Goal: Task Accomplishment & Management: Manage account settings

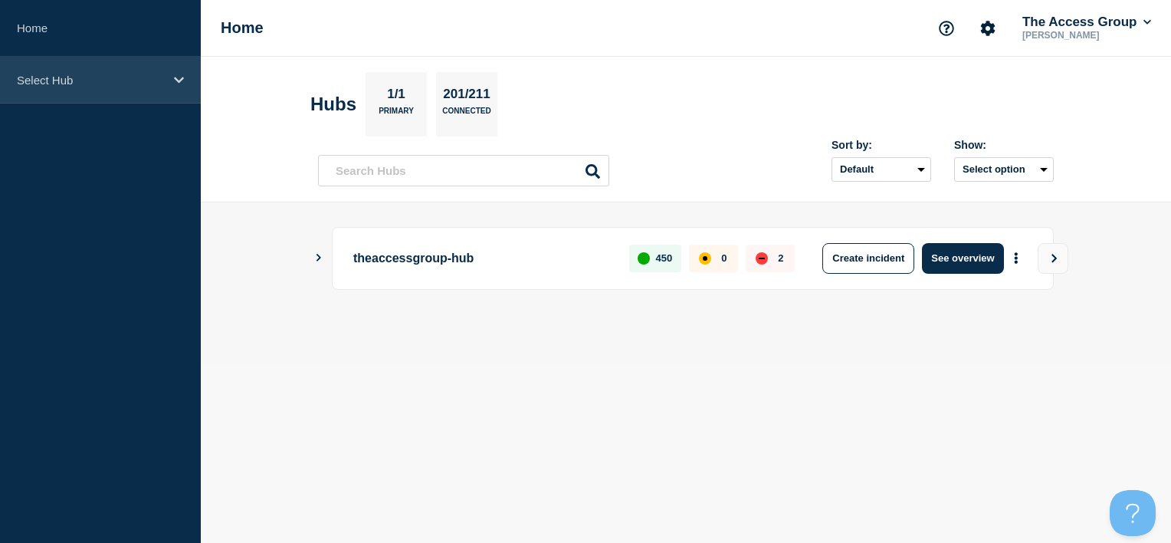
click at [138, 86] on p "Select Hub" at bounding box center [90, 80] width 147 height 13
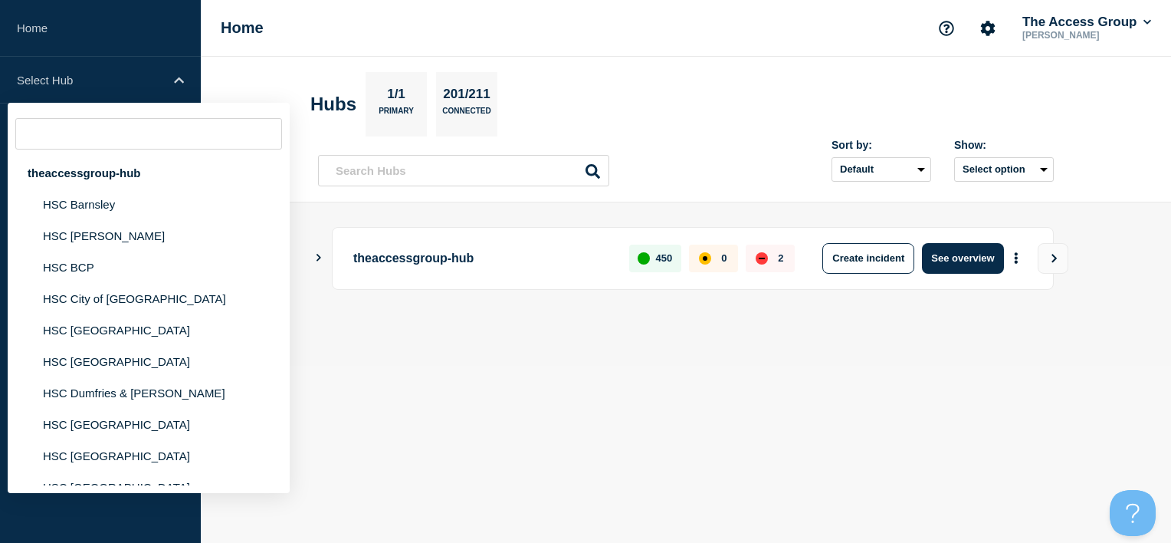
click at [491, 422] on body "Home Select Hub theaccessgroup-hub HSC Barnsley HSC [PERSON_NAME][GEOGRAPHIC_DA…" at bounding box center [585, 271] width 1171 height 543
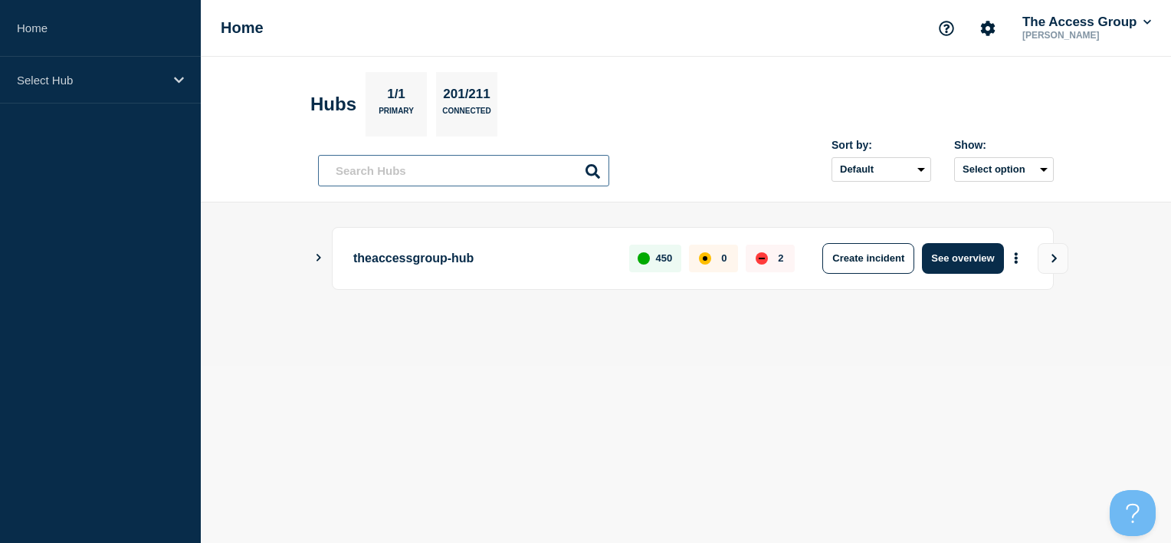
click at [412, 176] on input "text" at bounding box center [463, 170] width 291 height 31
drag, startPoint x: 368, startPoint y: 175, endPoint x: 290, endPoint y: 175, distance: 77.4
click at [290, 175] on header "Hubs 1/1 Primary 201/211 Connected lg lg Sort by: Default Last added Last updat…" at bounding box center [686, 130] width 970 height 146
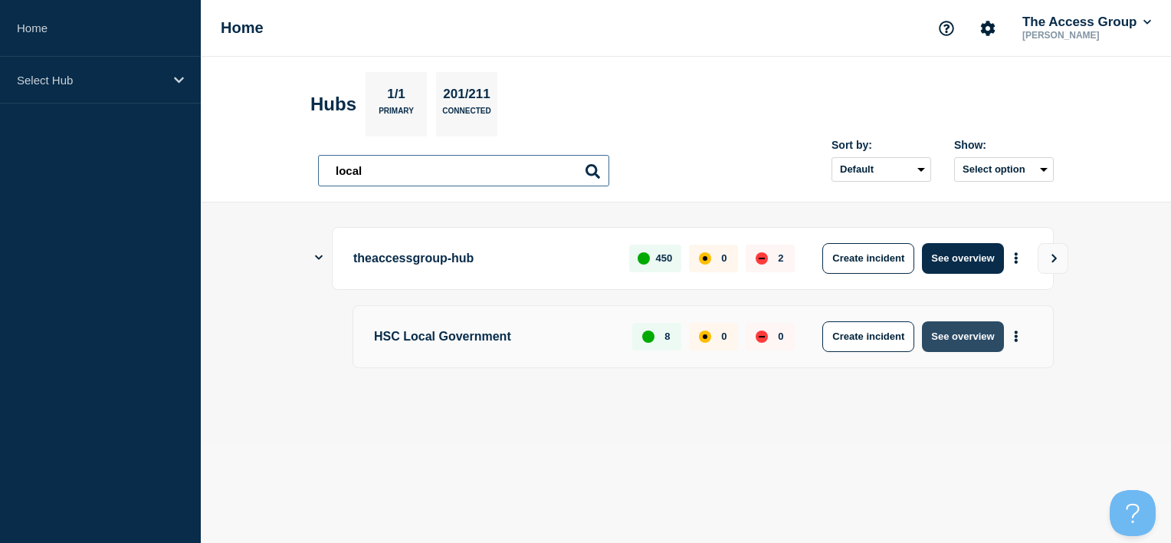
type input "local"
click at [975, 337] on button "See overview" at bounding box center [962, 336] width 81 height 31
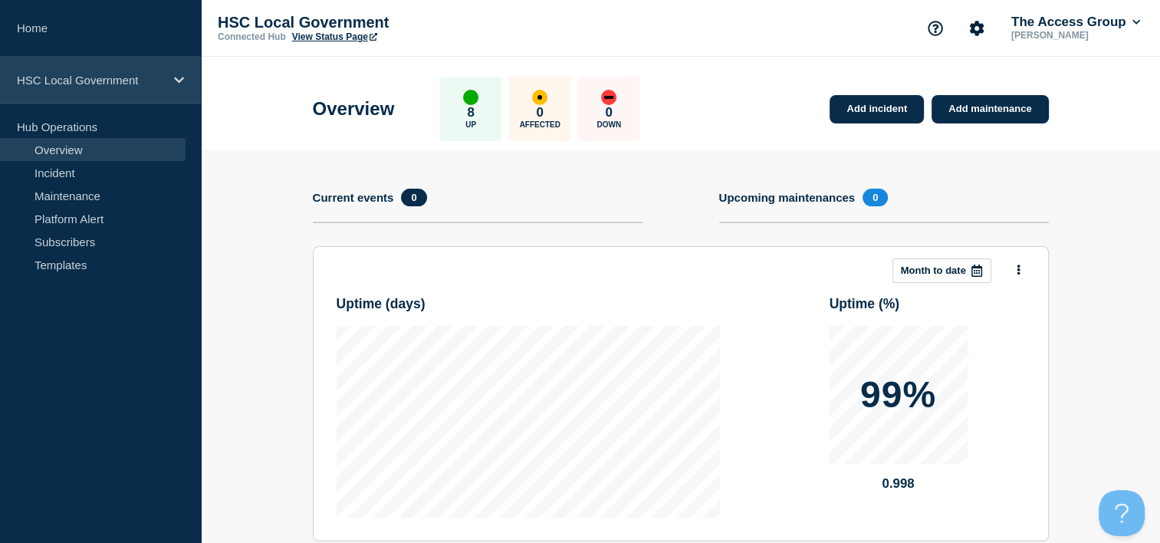
click at [165, 71] on div "HSC Local Government" at bounding box center [100, 80] width 201 height 47
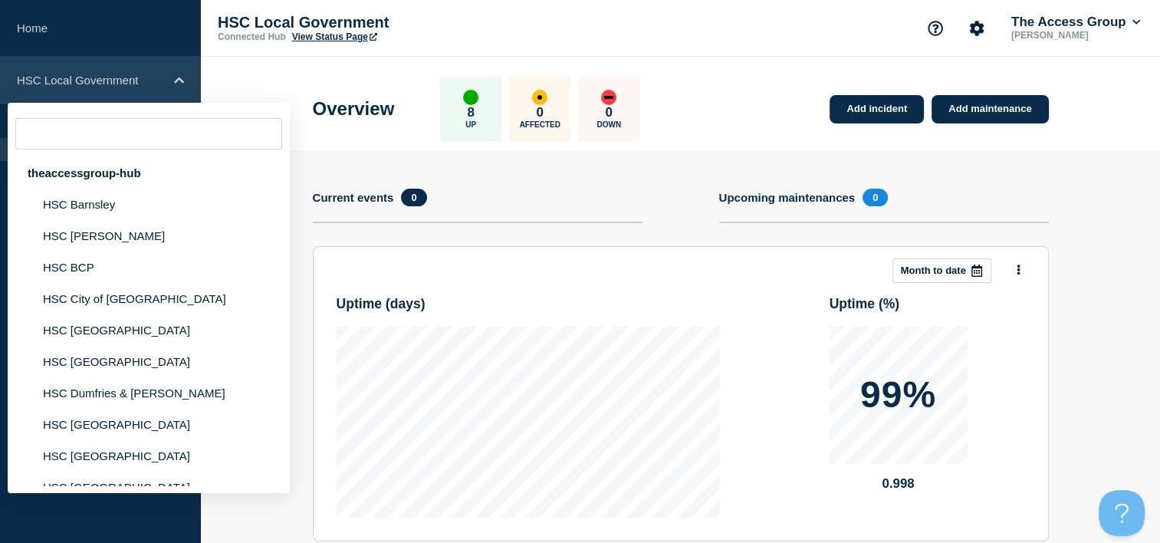
click at [165, 71] on div "HSC Local Government" at bounding box center [100, 80] width 201 height 47
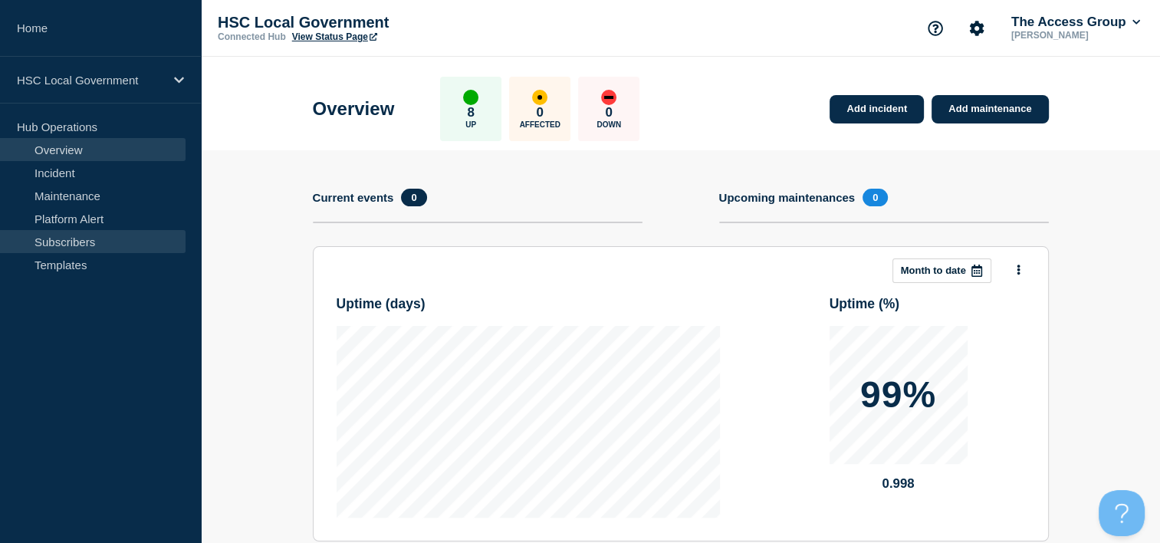
click at [113, 239] on link "Subscribers" at bounding box center [92, 241] width 185 height 23
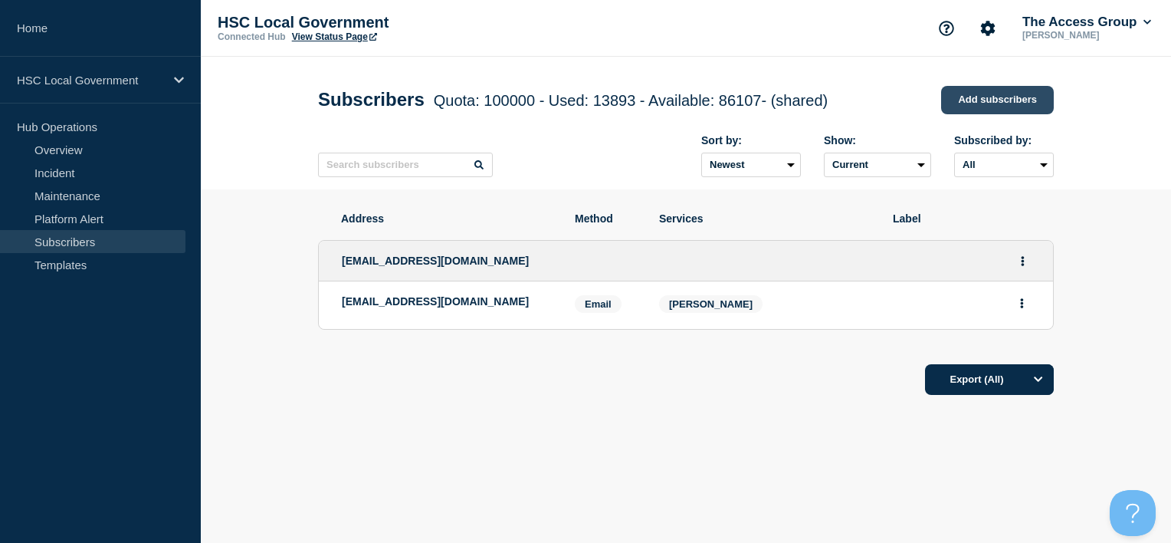
click at [999, 107] on link "Add subscribers" at bounding box center [997, 100] width 113 height 28
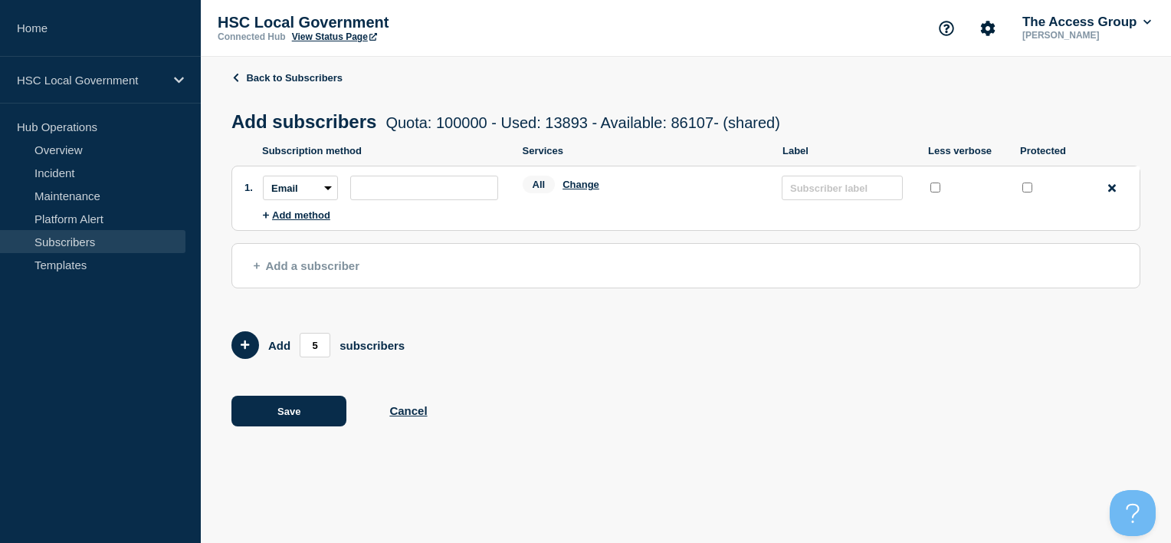
click at [376, 278] on button "Add a subscriber" at bounding box center [685, 265] width 909 height 45
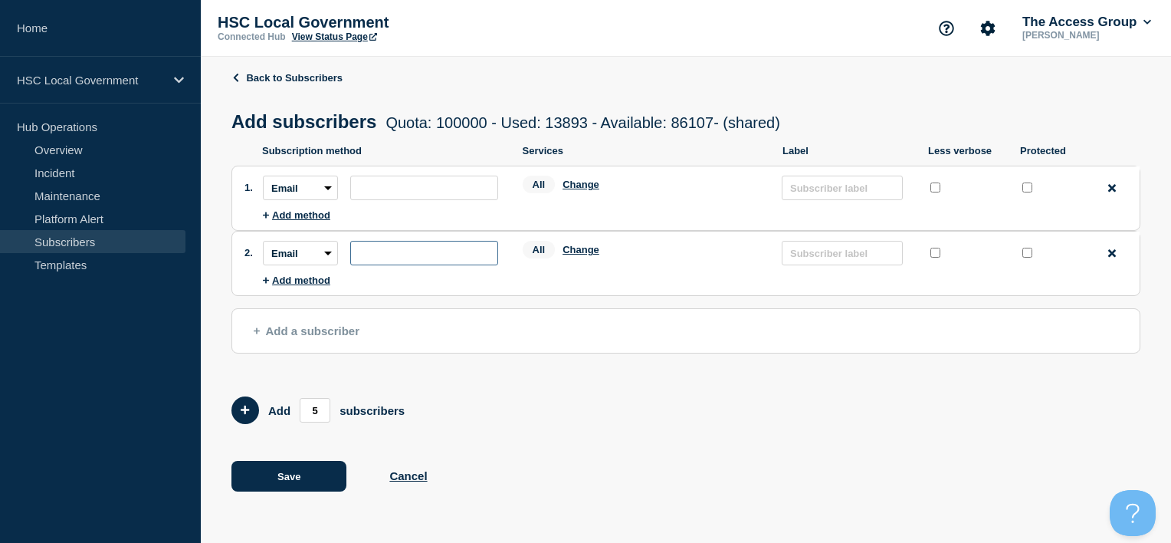
click at [386, 258] on input "subscription-address" at bounding box center [424, 253] width 148 height 25
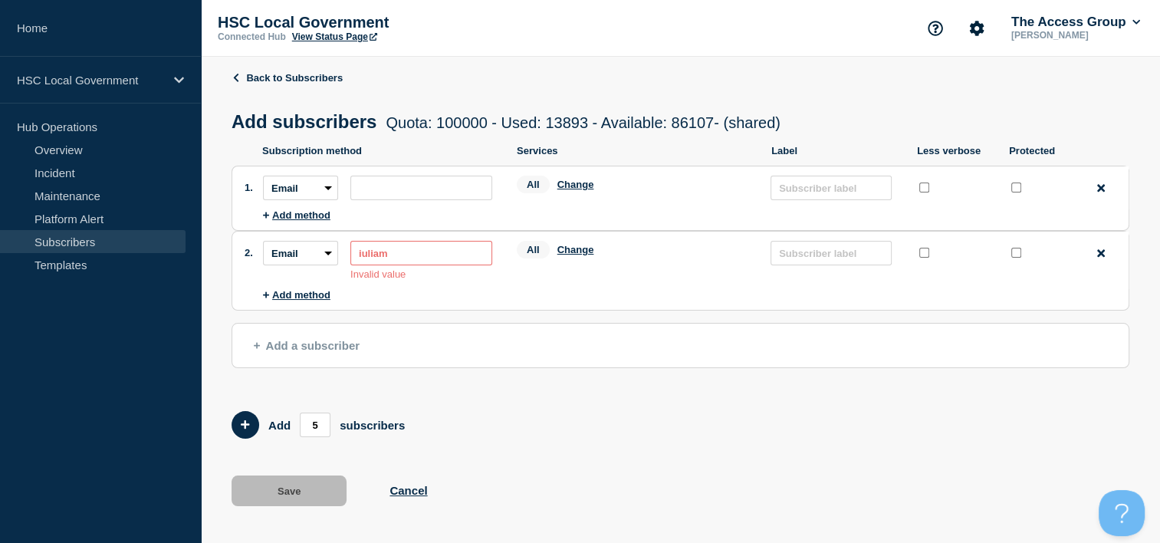
drag, startPoint x: 425, startPoint y: 259, endPoint x: 326, endPoint y: 254, distance: 99.7
click at [326, 254] on div "Subscription method: Email SMS Webhook Slack Teams Address: iuliam Invalid value" at bounding box center [377, 260] width 229 height 39
paste input "[EMAIL_ADDRESS][DOMAIN_NAME]"
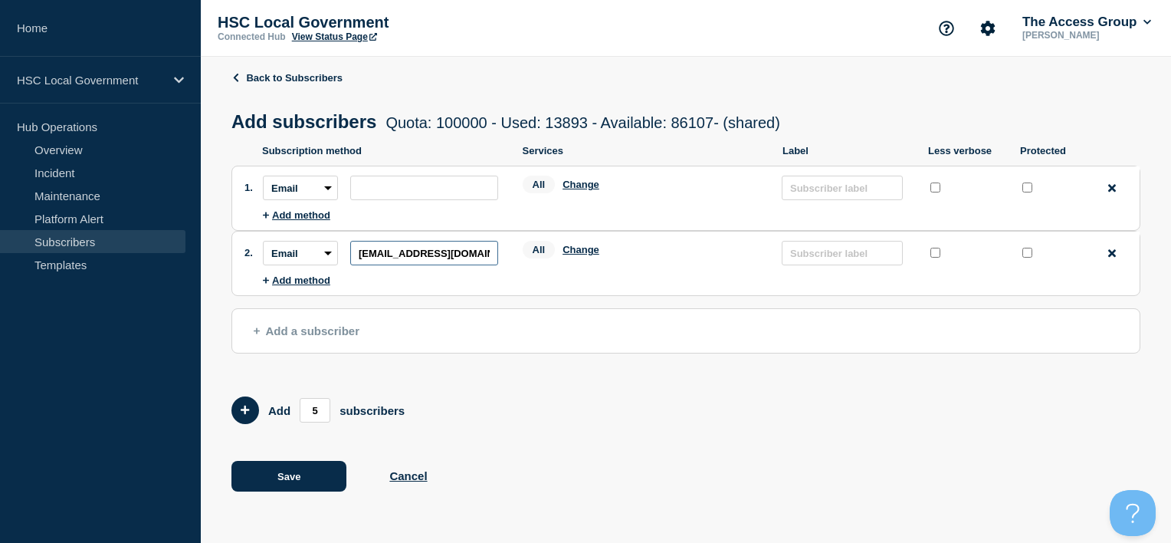
scroll to position [0, 57]
type input "[EMAIL_ADDRESS][DOMAIN_NAME]"
click at [655, 428] on div "Back to Subscribers Add subscribers Quota: 100000 - Used: 13893 - Available: 86…" at bounding box center [685, 292] width 909 height 471
click at [586, 251] on button "Change" at bounding box center [581, 249] width 37 height 11
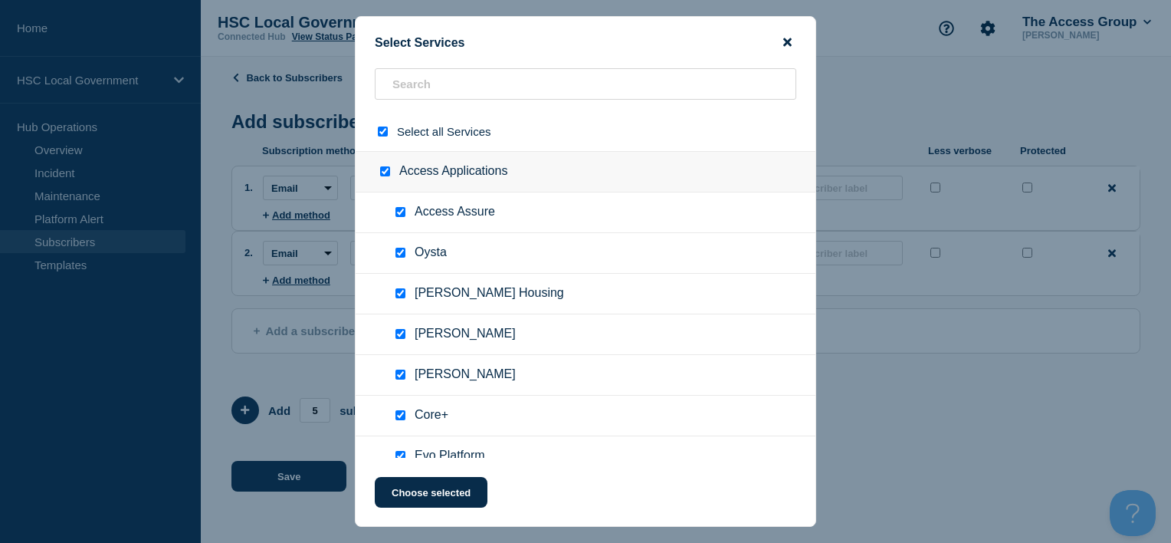
click at [788, 40] on icon "close button" at bounding box center [787, 42] width 8 height 8
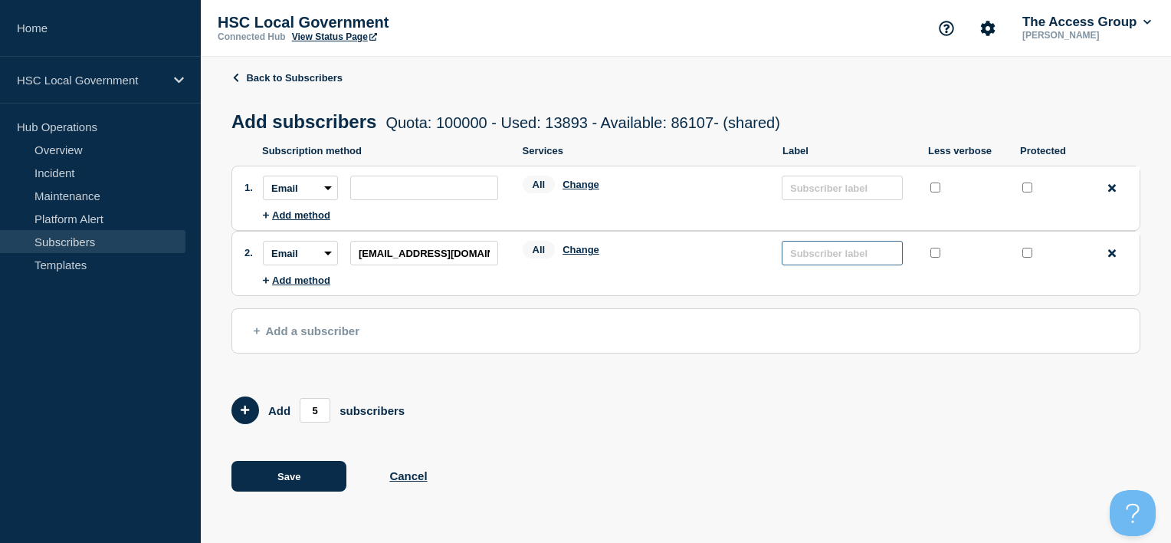
click at [812, 260] on input "text" at bounding box center [842, 253] width 121 height 25
click at [283, 282] on button "Add method" at bounding box center [296, 279] width 67 height 11
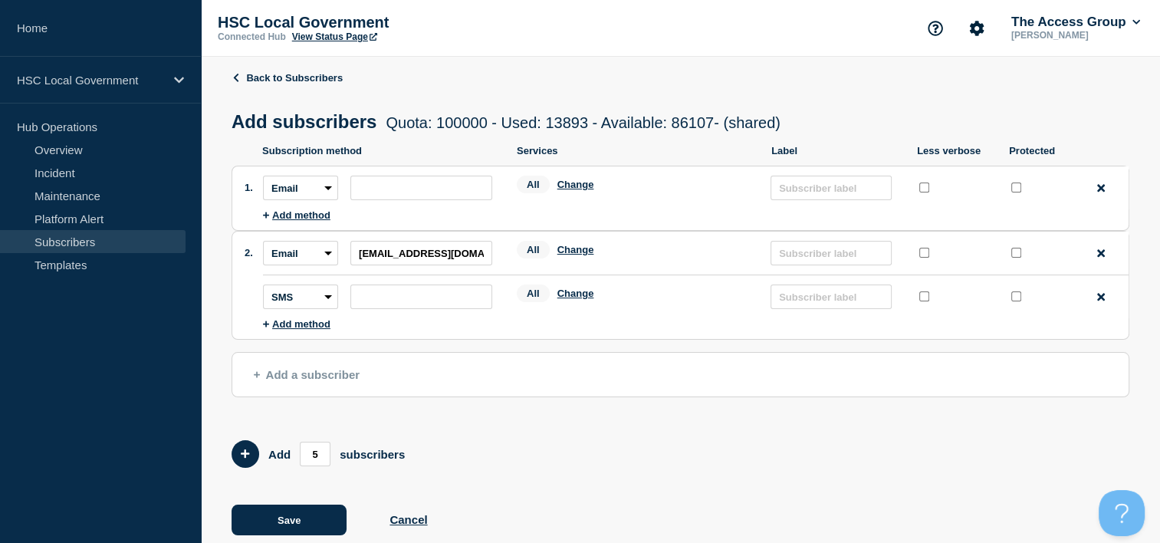
click at [320, 318] on li "Subscription method: SMS Webhook Slack Teams Address: Services: All Change Labe…" at bounding box center [695, 296] width 865 height 44
click at [316, 330] on button "Add method" at bounding box center [296, 323] width 67 height 11
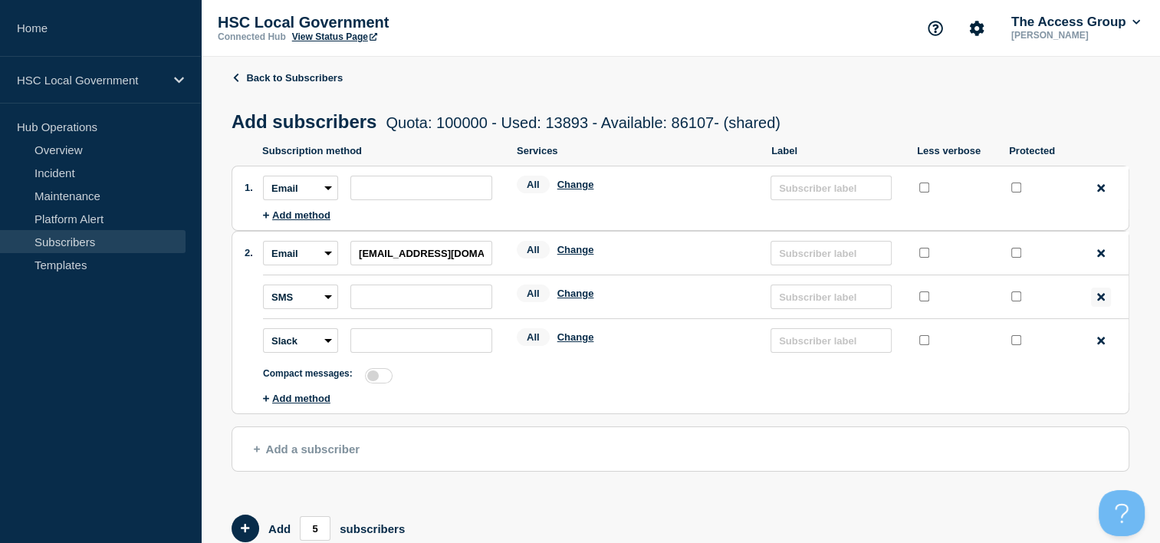
click at [1094, 301] on div "Remove method" at bounding box center [1101, 296] width 20 height 19
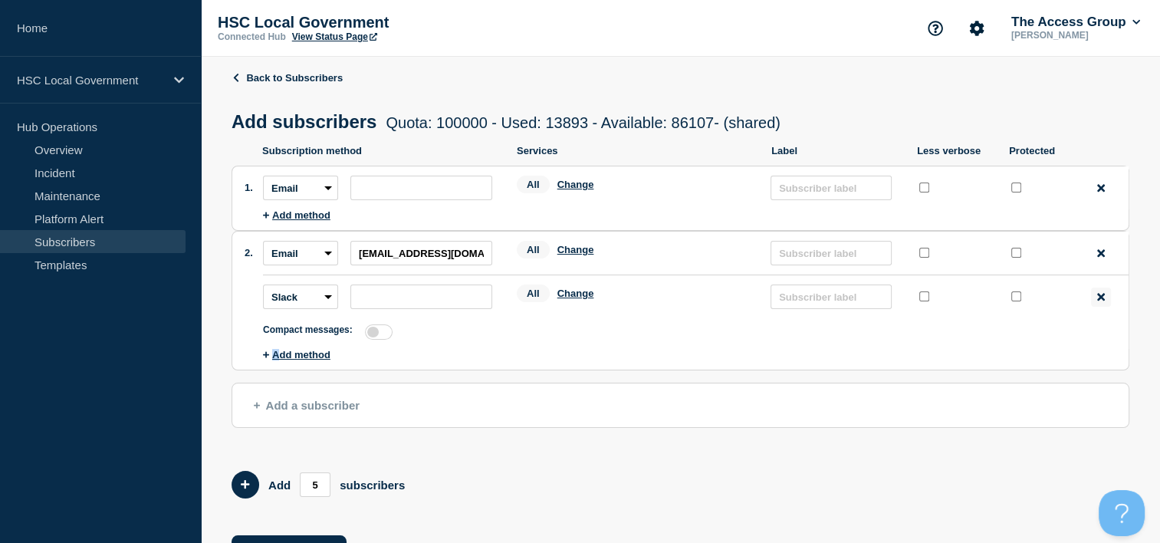
click at [1094, 301] on div "Remove method" at bounding box center [1101, 296] width 20 height 19
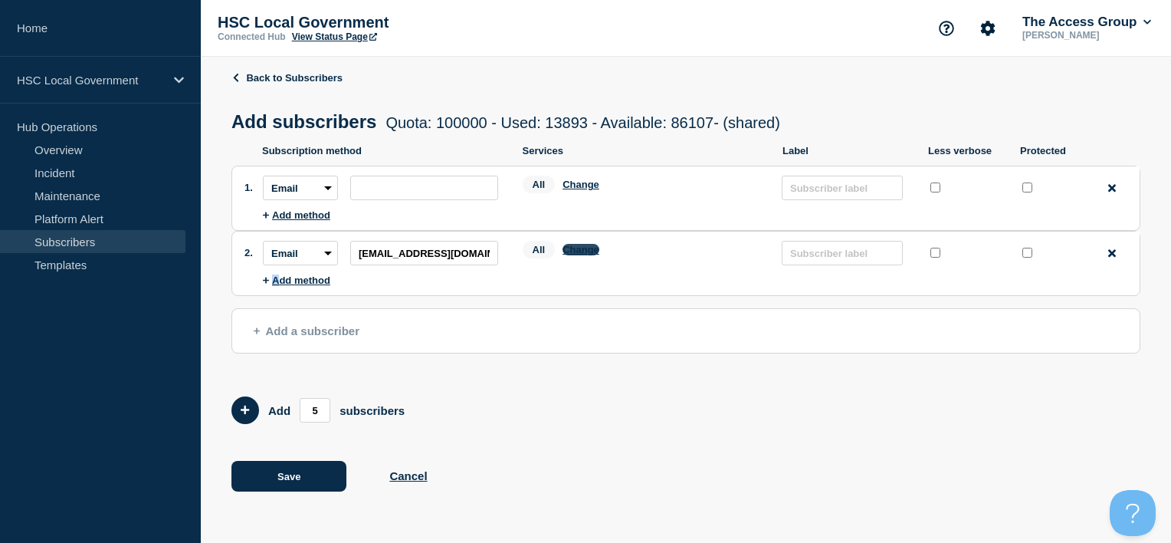
click at [582, 253] on button "Change" at bounding box center [581, 249] width 37 height 11
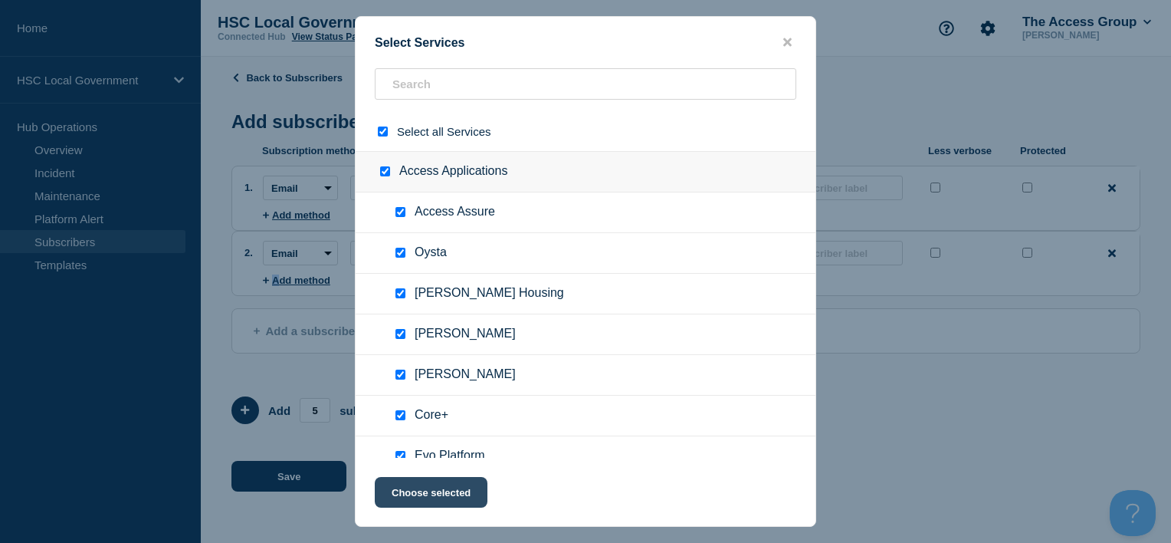
click at [455, 488] on button "Choose selected" at bounding box center [431, 492] width 113 height 31
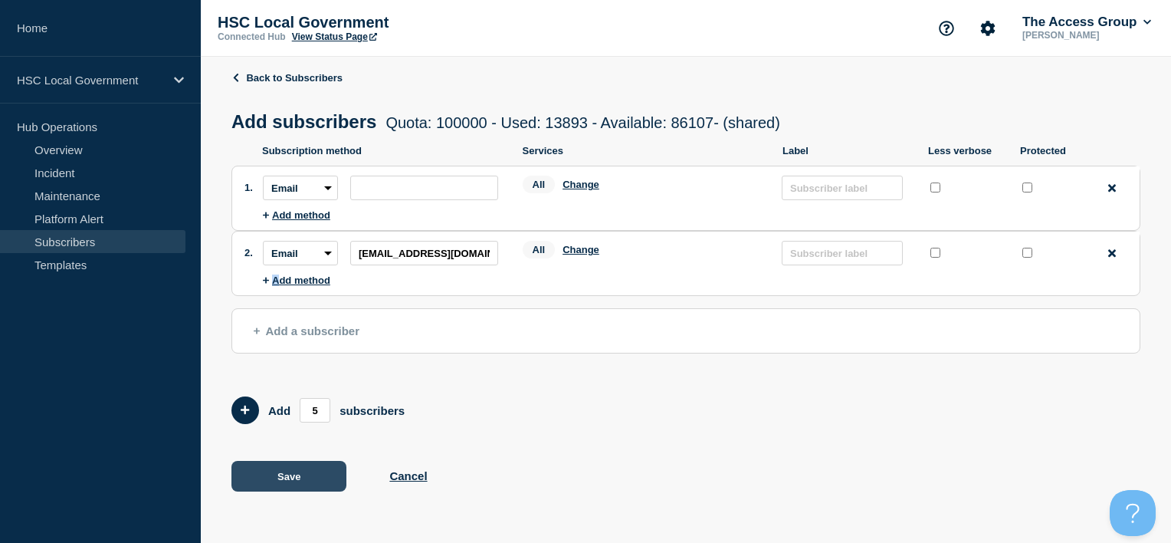
click at [296, 489] on button "Save" at bounding box center [288, 476] width 115 height 31
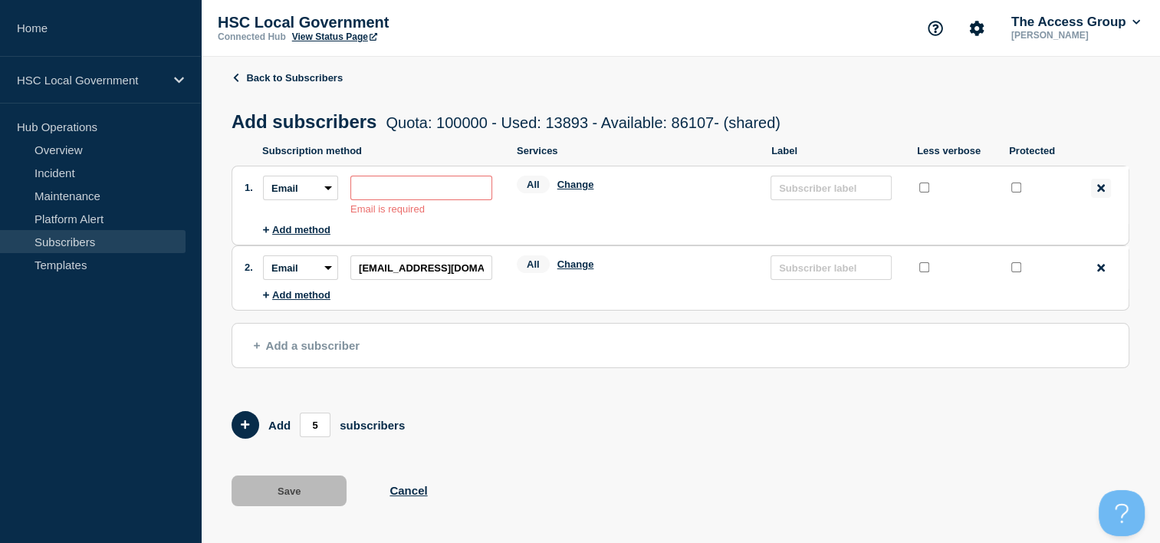
click at [1102, 188] on icon at bounding box center [1101, 187] width 8 height 11
type input "[EMAIL_ADDRESS][DOMAIN_NAME]"
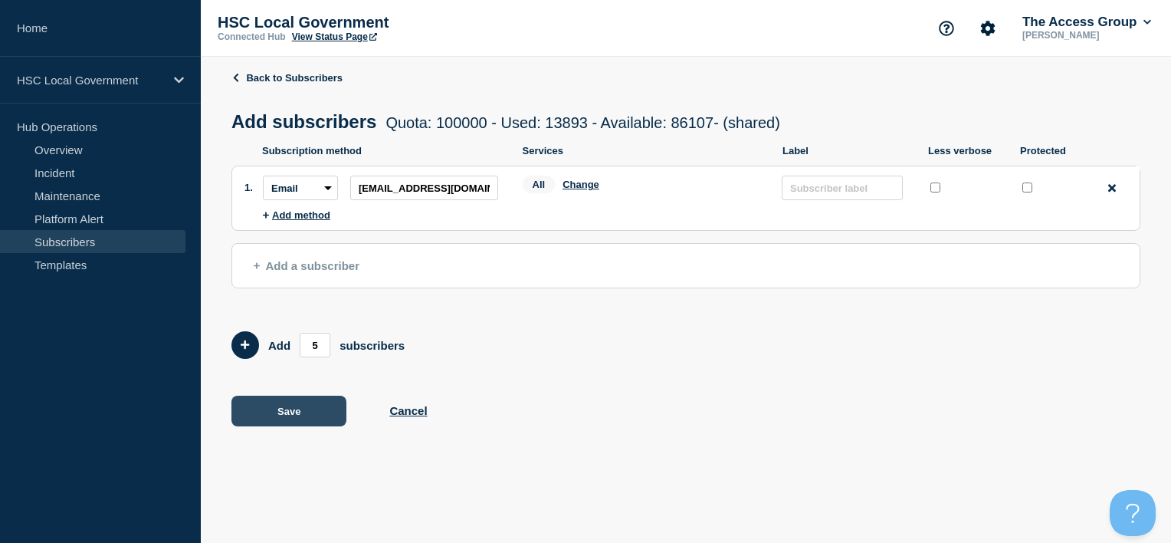
click at [303, 422] on button "Save" at bounding box center [288, 410] width 115 height 31
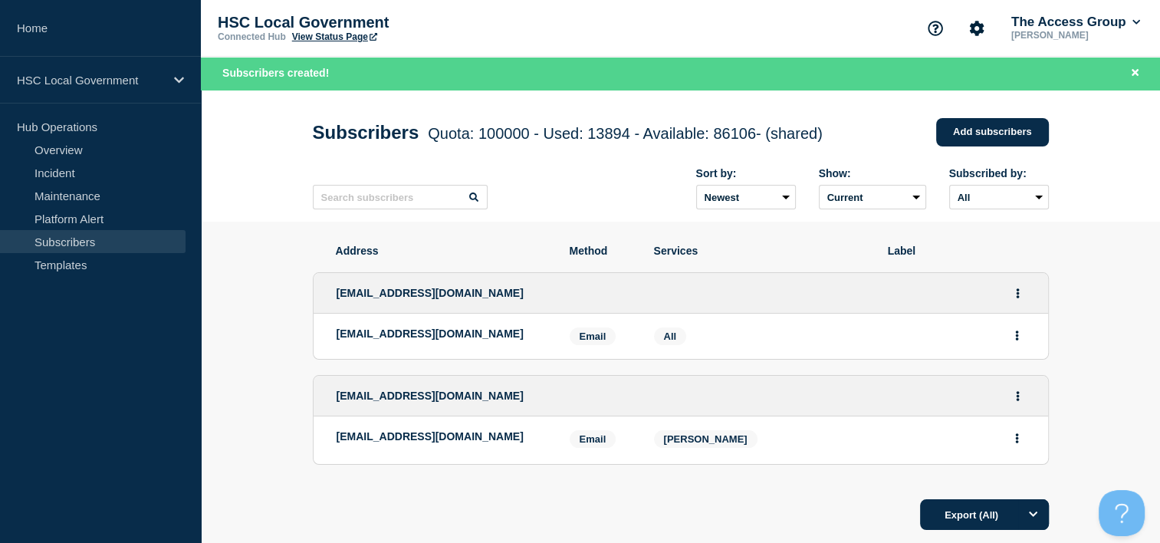
click at [334, 38] on link "View Status Page" at bounding box center [334, 36] width 85 height 11
click at [83, 153] on link "Overview" at bounding box center [92, 149] width 185 height 23
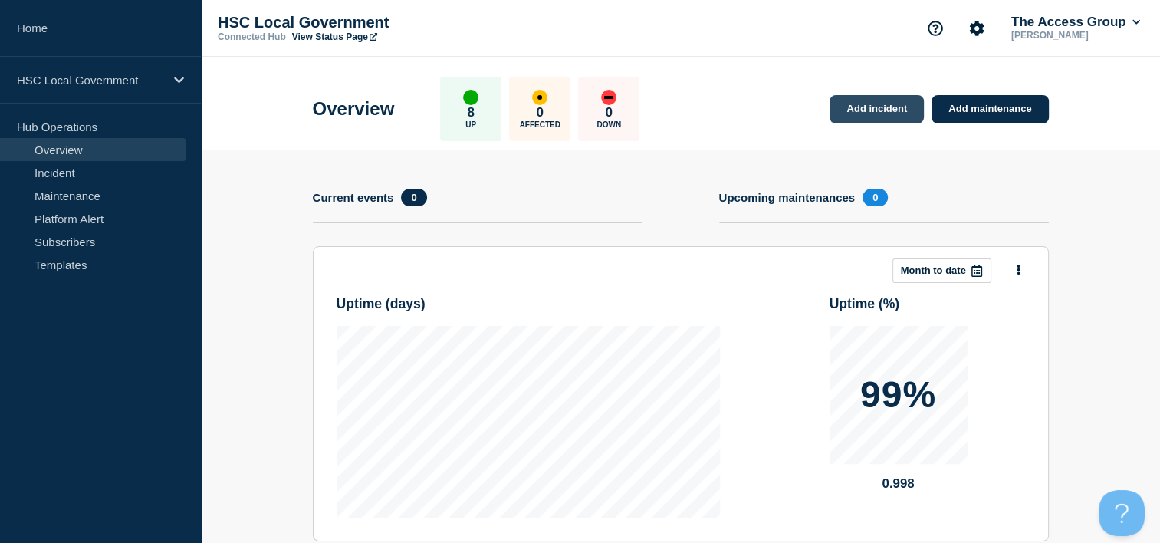
click at [858, 120] on link "Add incident" at bounding box center [876, 109] width 94 height 28
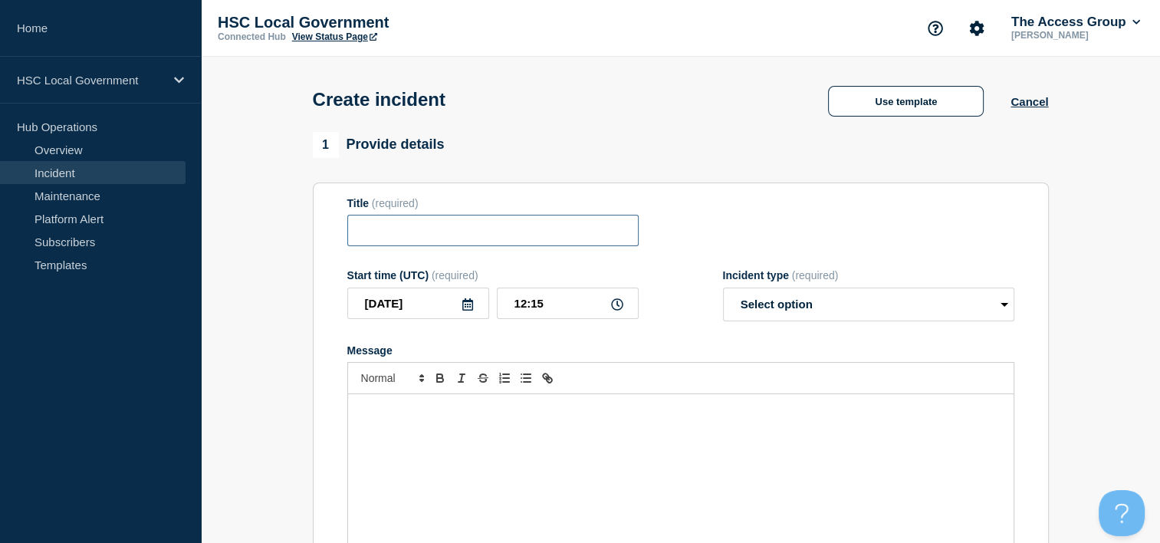
click at [454, 231] on input "Title" at bounding box center [492, 230] width 291 height 31
type input "TEST Incident 1"
click at [1045, 102] on button "Cancel" at bounding box center [1029, 101] width 38 height 13
